Goal: Task Accomplishment & Management: Manage account settings

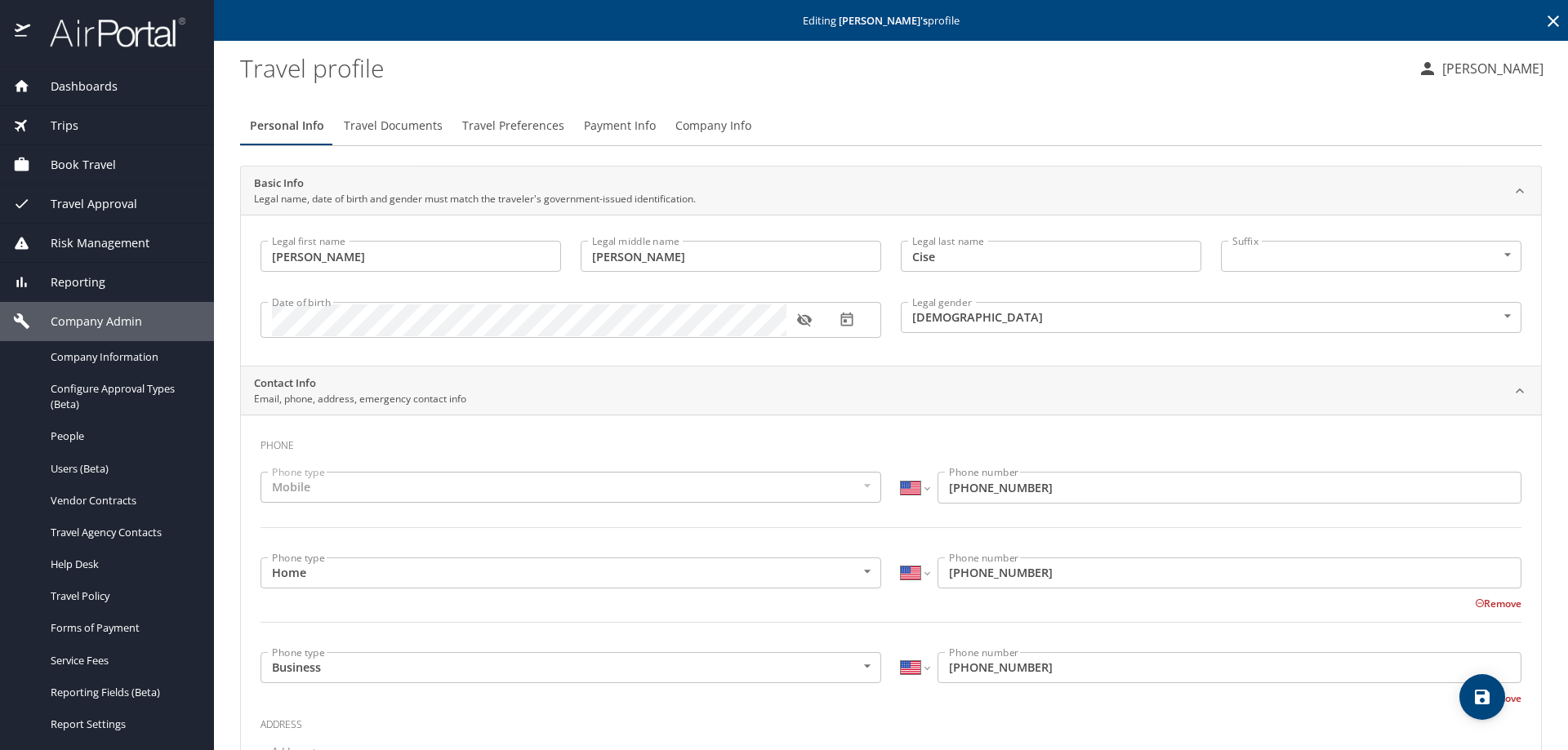
select select "US"
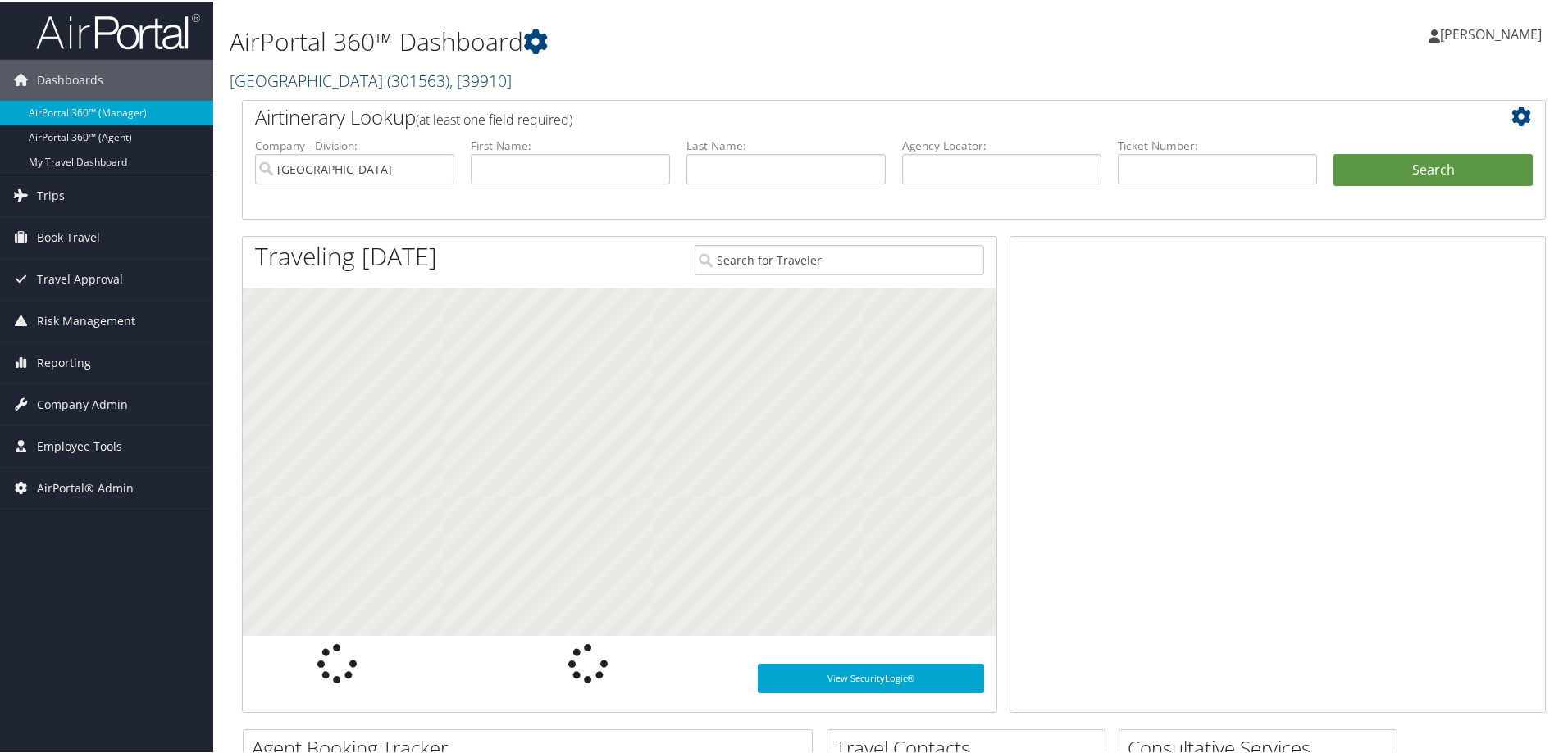
click at [284, 82] on link "Rimini Street ( 301563 ) , [ 39910 ]" at bounding box center [371, 79] width 283 height 22
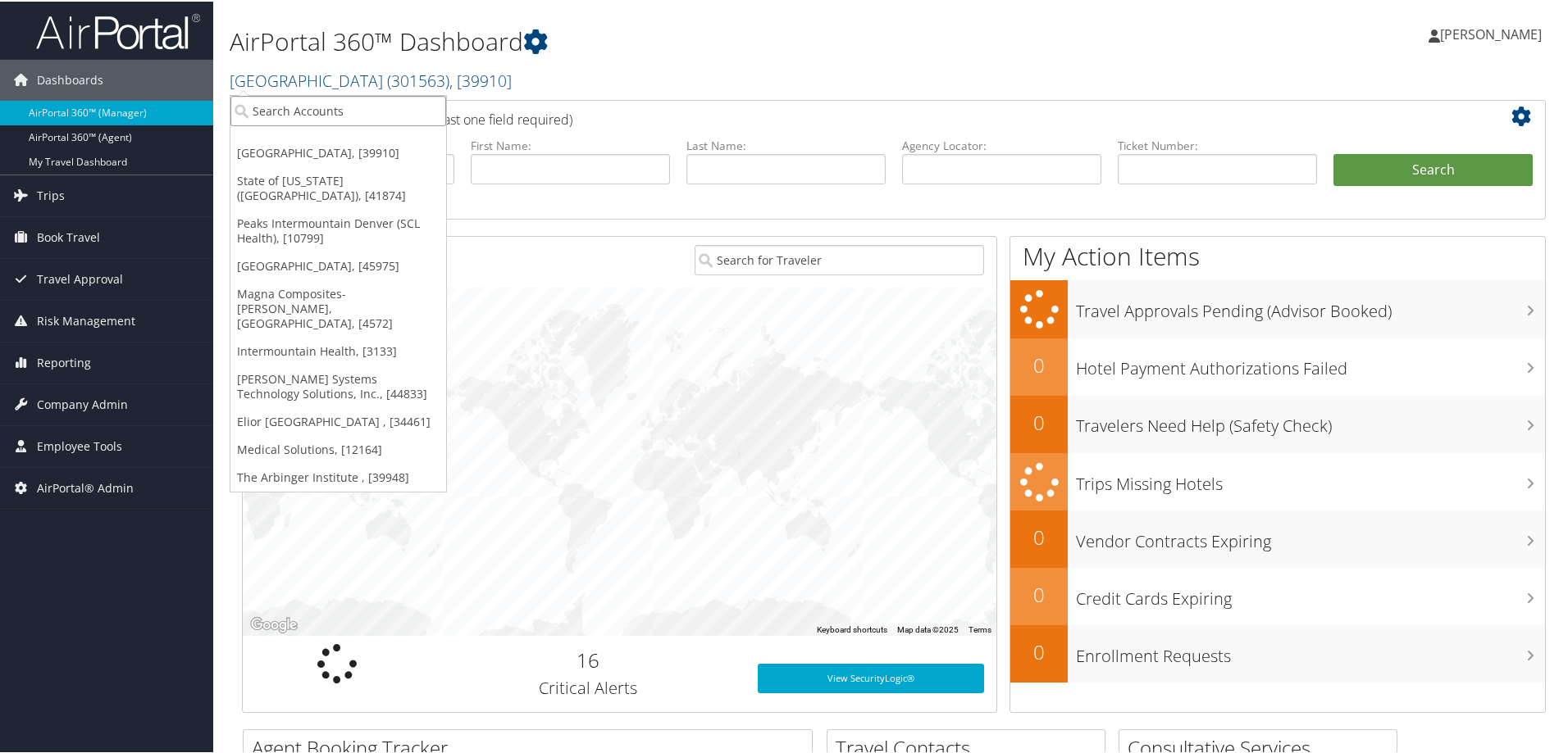
click at [280, 104] on input "search" at bounding box center [338, 109] width 216 height 30
type input "smu"
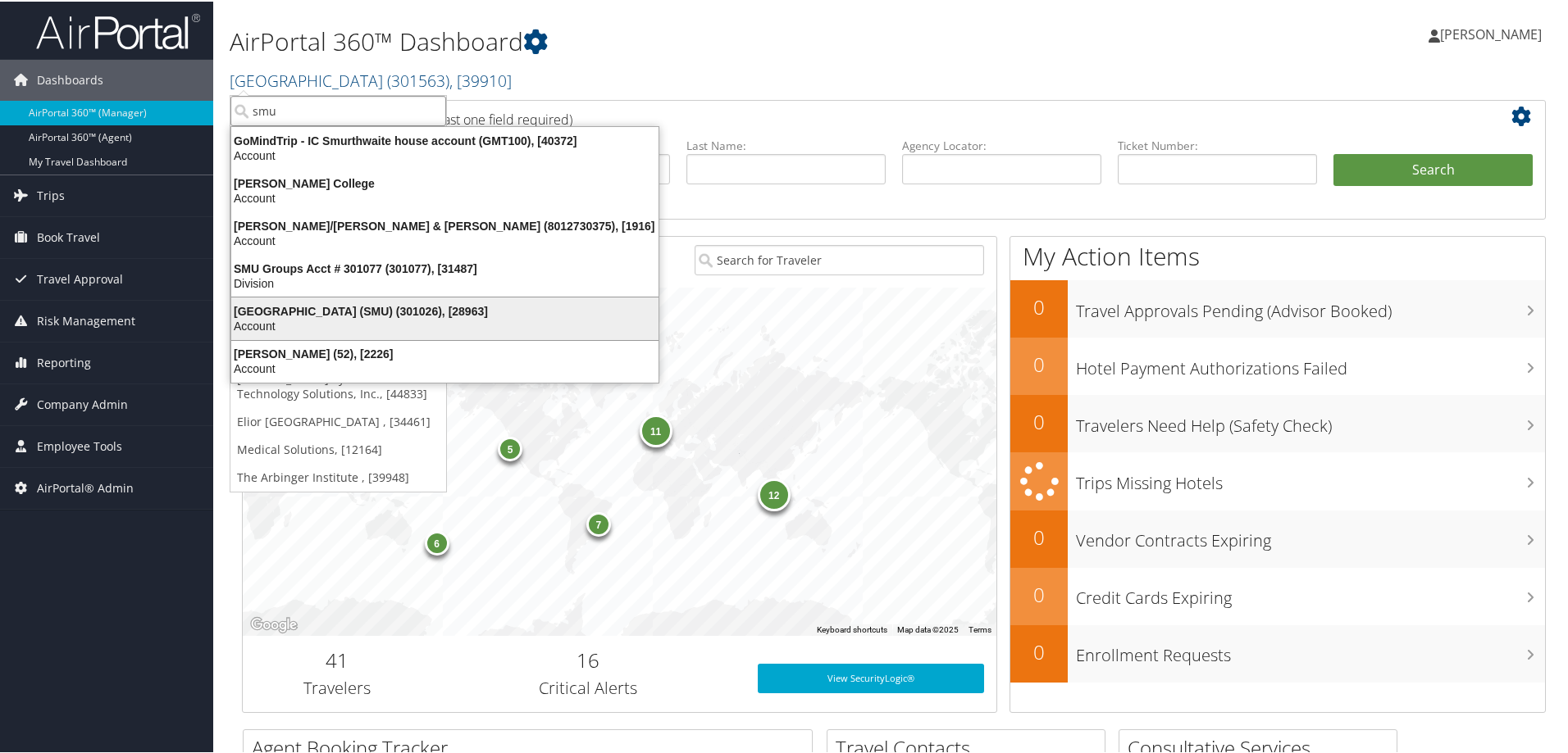
click at [394, 323] on div "Account" at bounding box center [445, 324] width 447 height 15
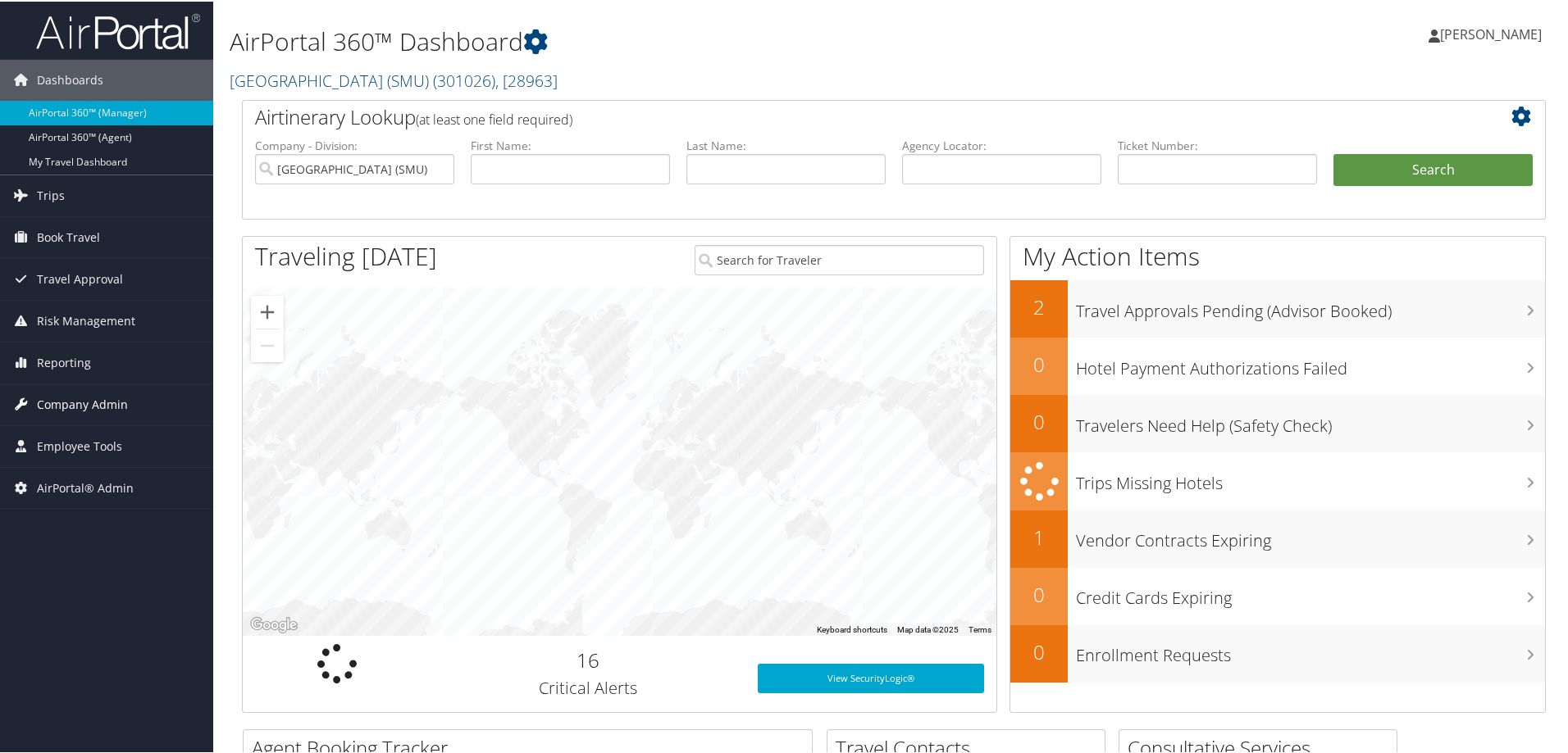
click at [92, 399] on span "Company Admin" at bounding box center [83, 404] width 91 height 41
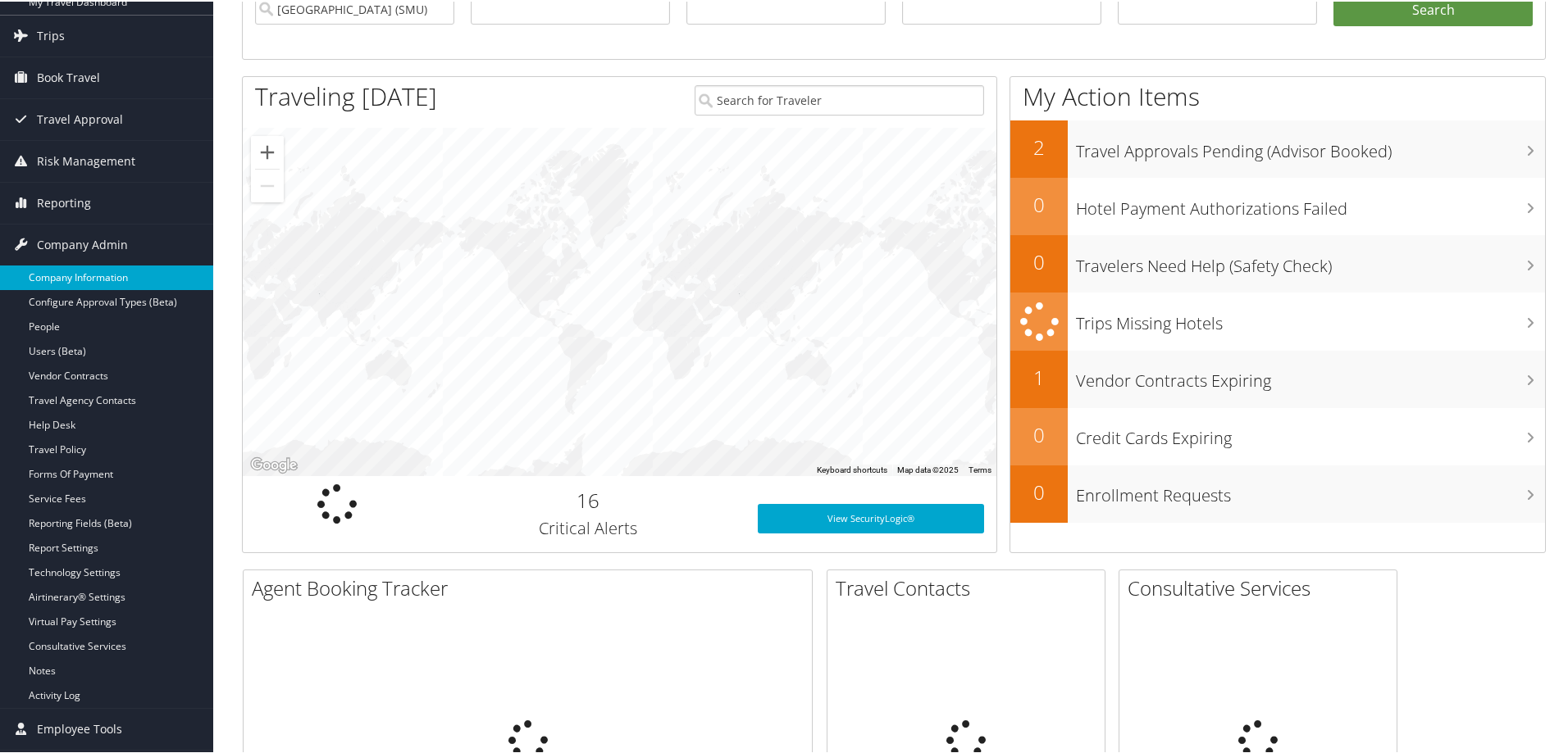
scroll to position [246, 0]
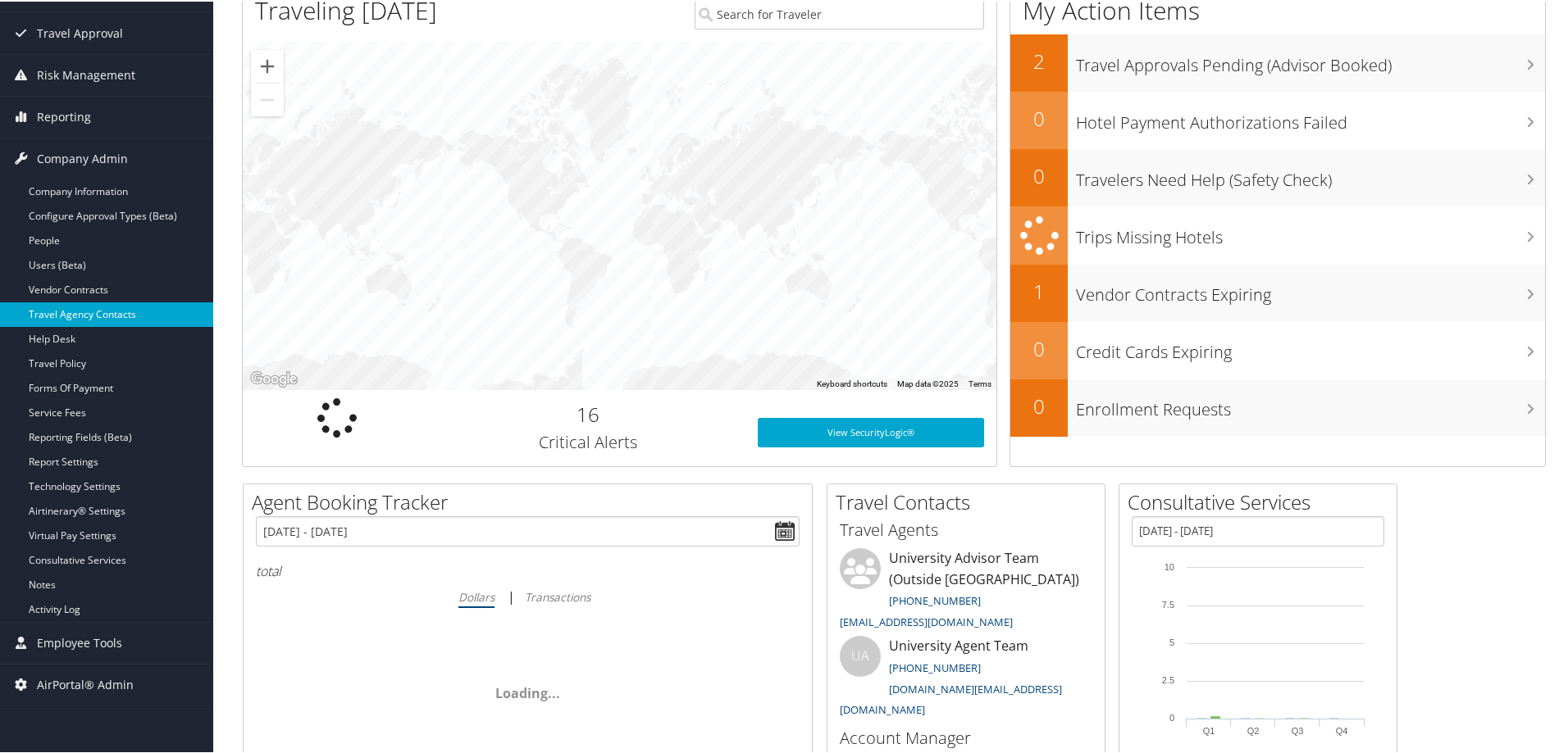
click at [117, 323] on link "Travel Agency Contacts" at bounding box center [107, 312] width 214 height 24
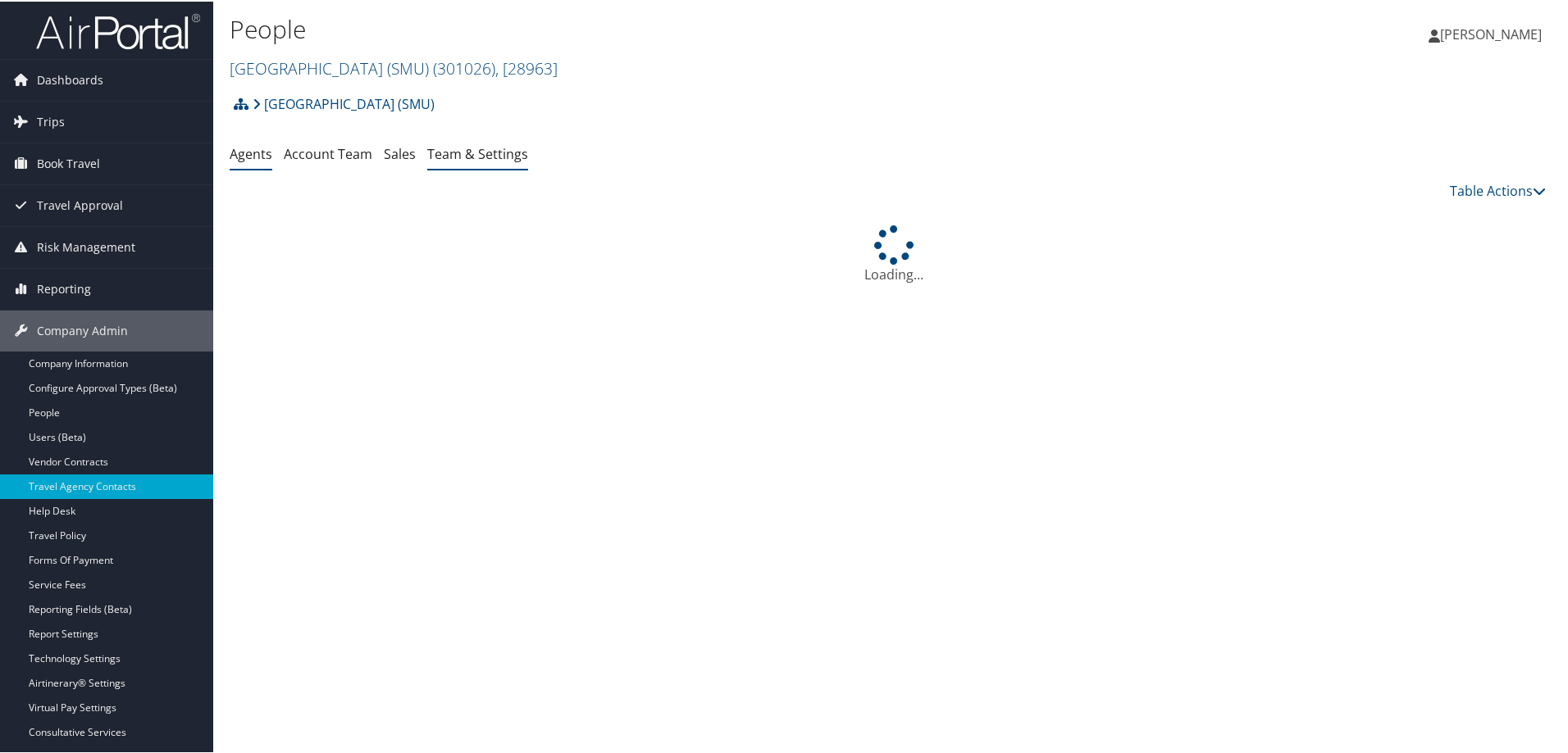
click at [505, 151] on link "Team & Settings" at bounding box center [478, 152] width 101 height 18
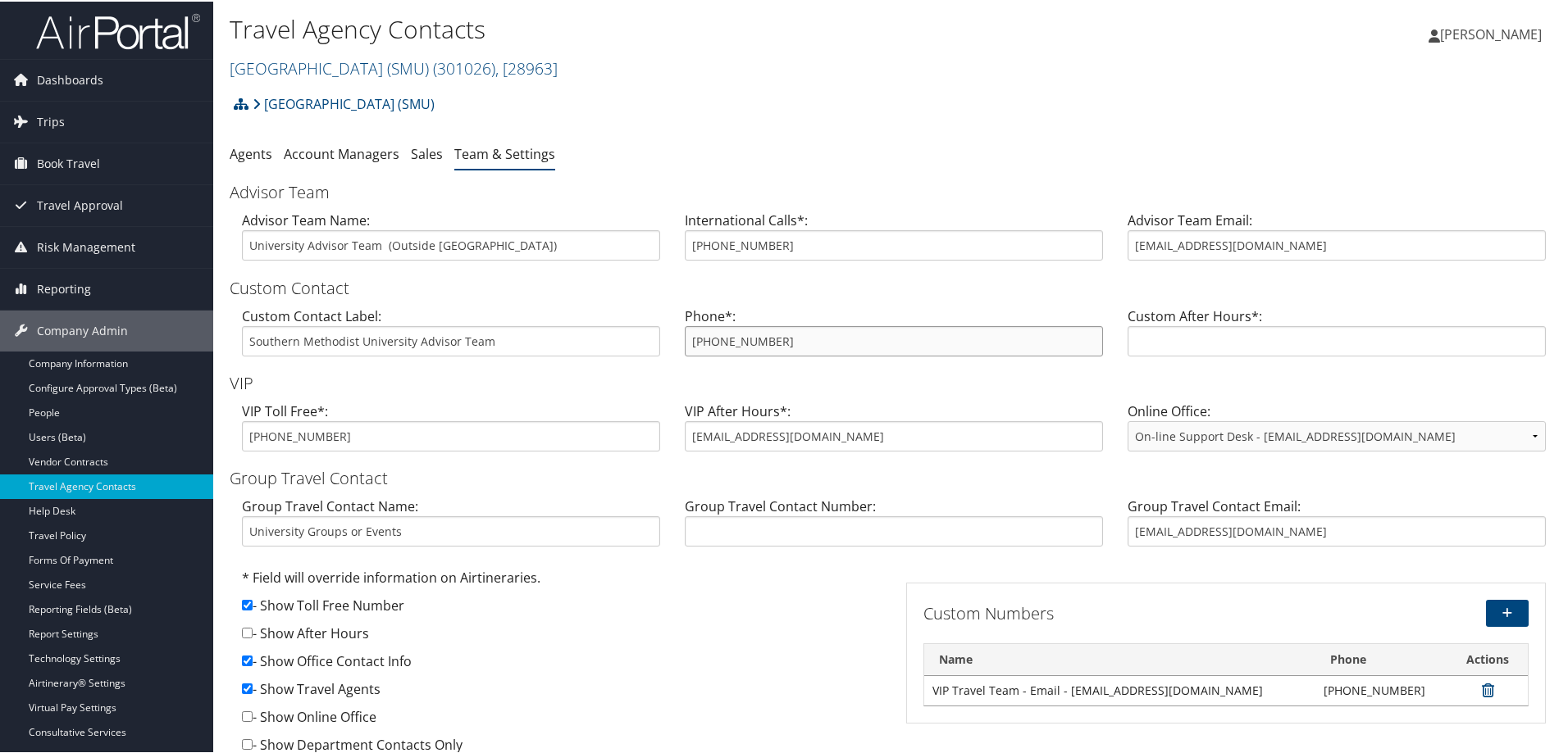
drag, startPoint x: 801, startPoint y: 342, endPoint x: 657, endPoint y: 340, distance: 144.0
click at [657, 340] on div "Custom Contact Label: Southern Methodist University Advisor Team Phone*: [PHONE…" at bounding box center [894, 336] width 1329 height 63
drag, startPoint x: 1287, startPoint y: 246, endPoint x: 1126, endPoint y: 238, distance: 161.2
click at [1128, 238] on input "[EMAIL_ADDRESS][DOMAIN_NAME]" at bounding box center [1337, 244] width 418 height 30
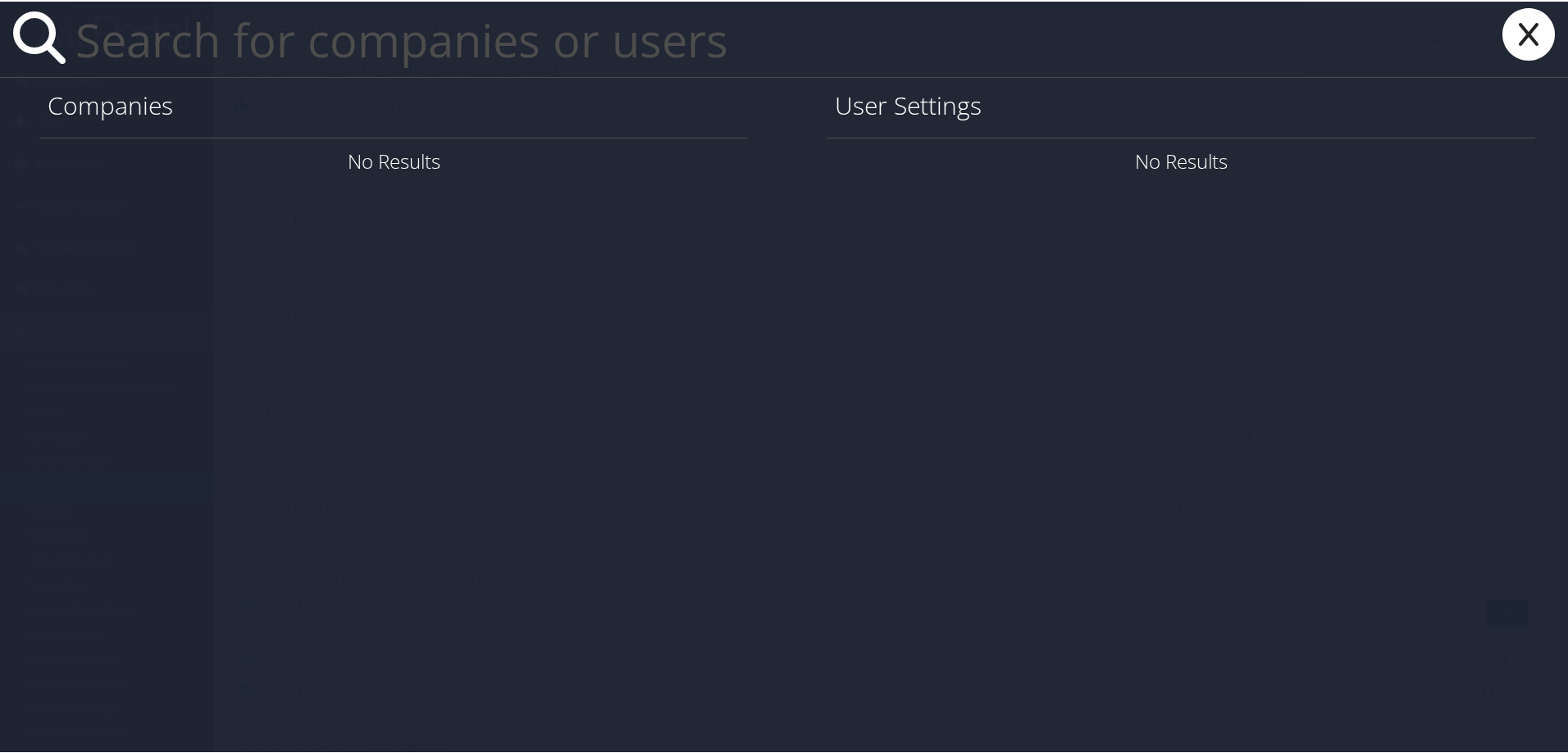
paste input "[EMAIL_ADDRESS][DOMAIN_NAME]"
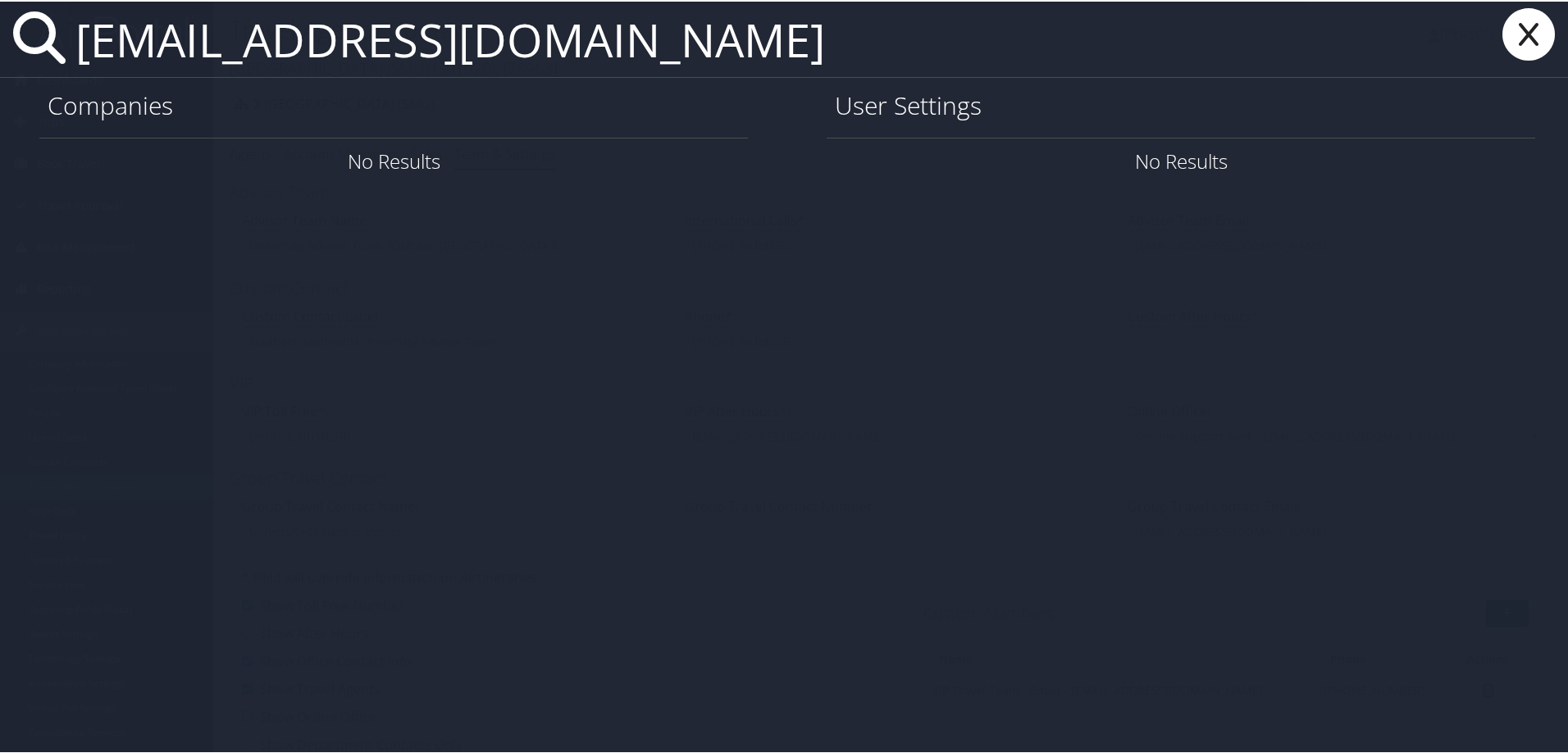
drag, startPoint x: 662, startPoint y: 52, endPoint x: 62, endPoint y: 60, distance: 600.1
click at [62, 60] on div "[EMAIL_ADDRESS][DOMAIN_NAME]" at bounding box center [787, 38] width 1575 height 77
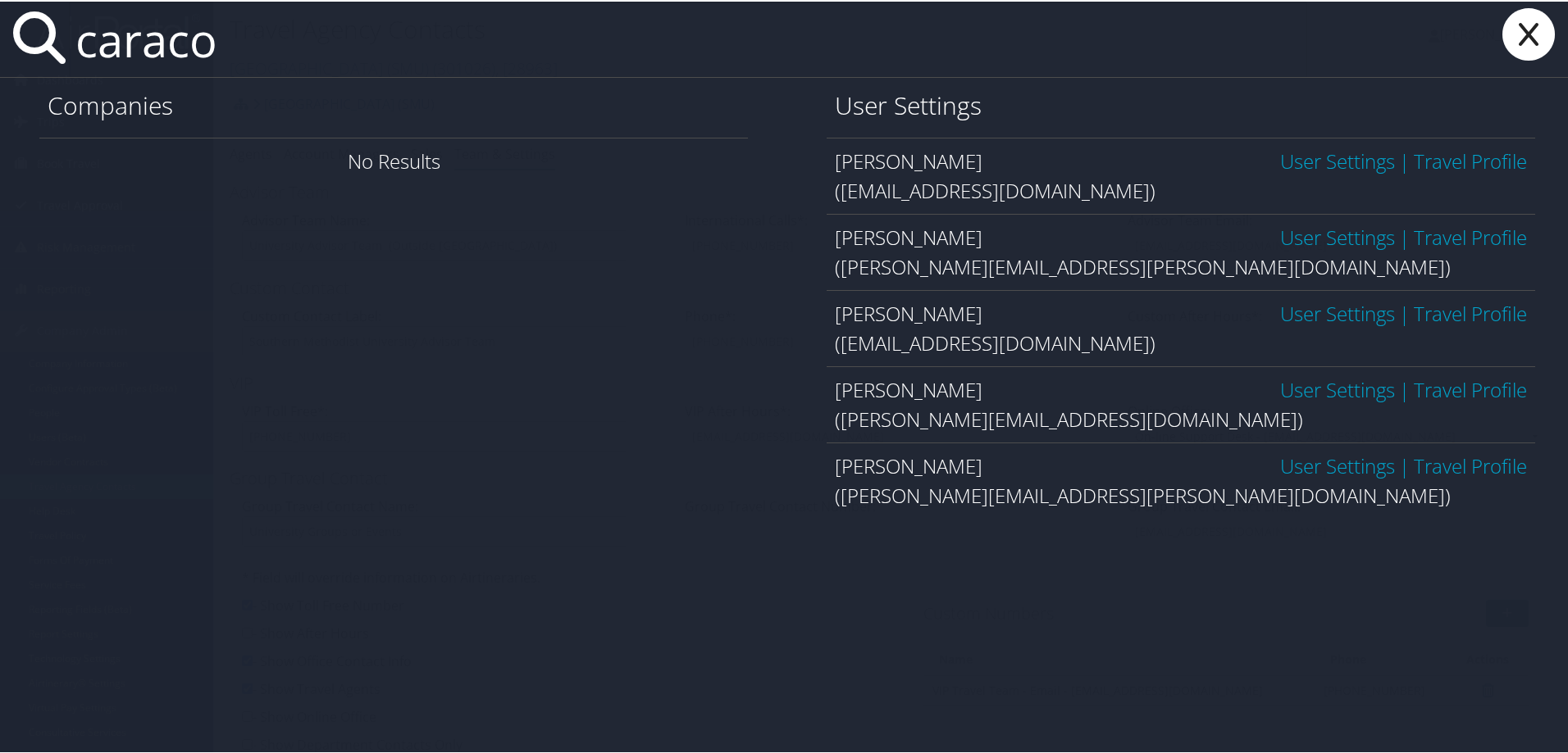
type input "caraco"
click at [1299, 462] on link "User Settings" at bounding box center [1338, 465] width 115 height 27
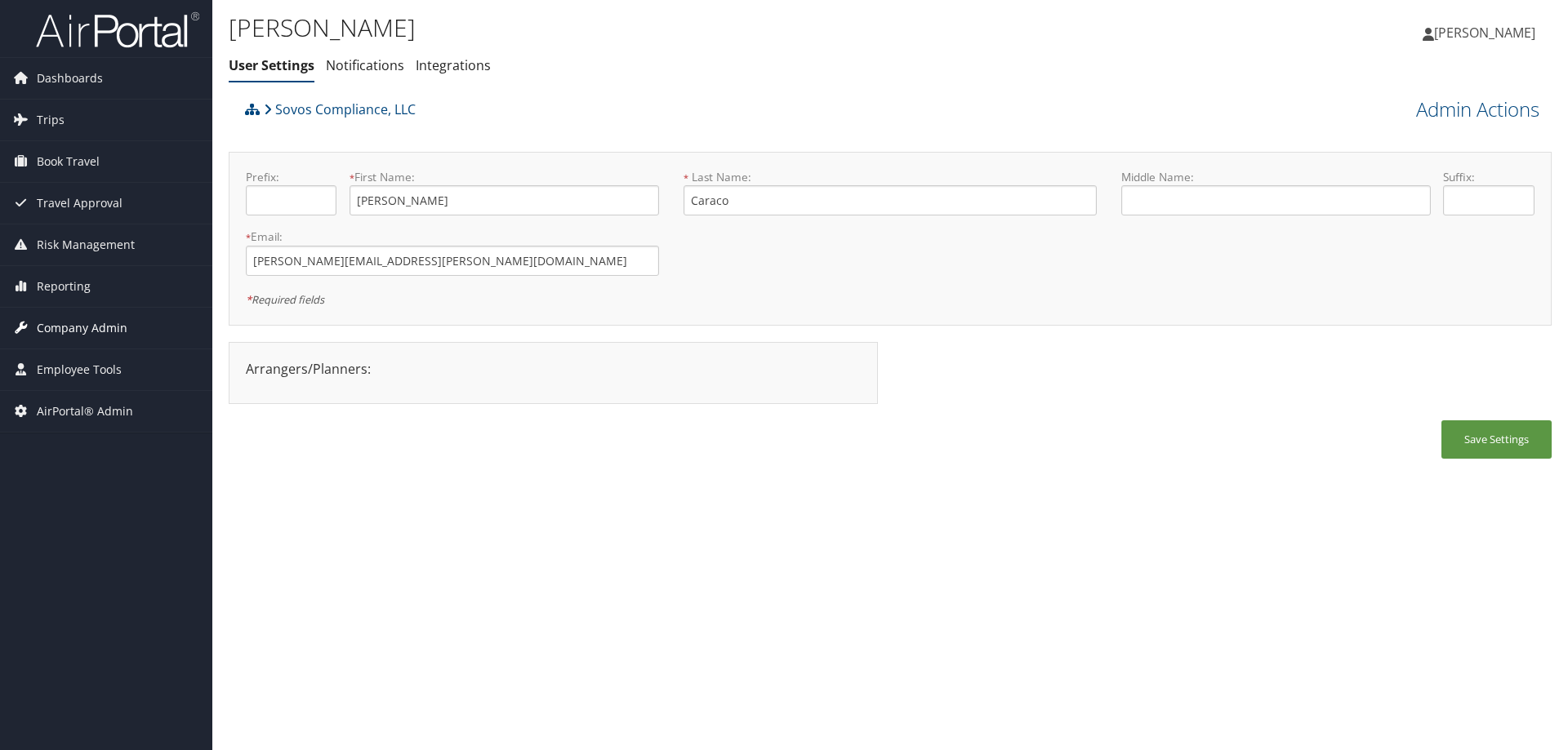
click at [85, 318] on span "Company Admin" at bounding box center [82, 329] width 91 height 41
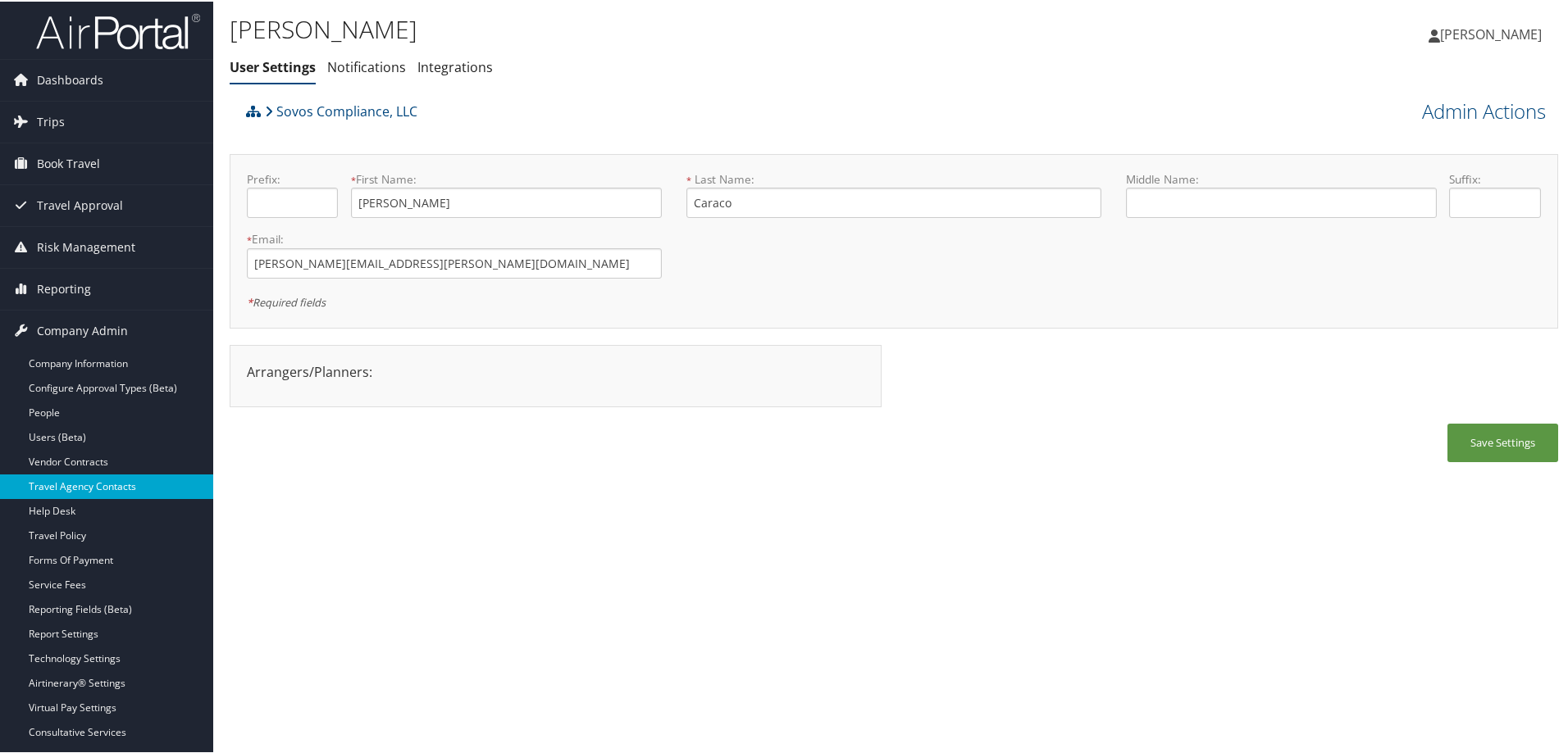
click at [92, 477] on link "Travel Agency Contacts" at bounding box center [107, 484] width 214 height 24
